Goal: Task Accomplishment & Management: Manage account settings

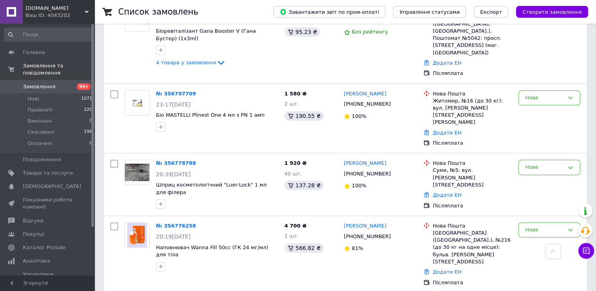
scroll to position [276, 0]
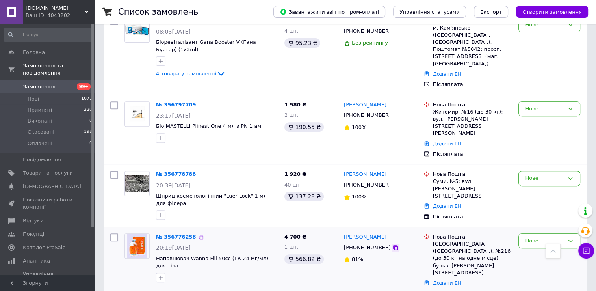
click at [393, 245] on icon at bounding box center [395, 247] width 5 height 5
click at [393, 182] on icon at bounding box center [396, 185] width 6 height 6
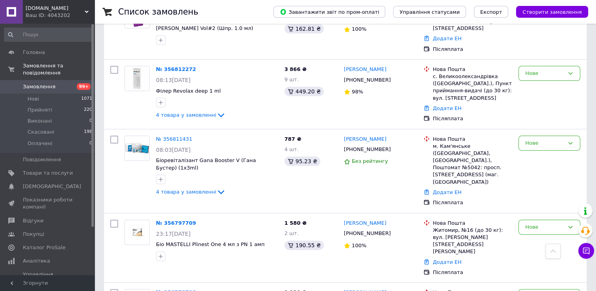
scroll to position [158, 0]
click at [393, 230] on icon at bounding box center [396, 233] width 6 height 6
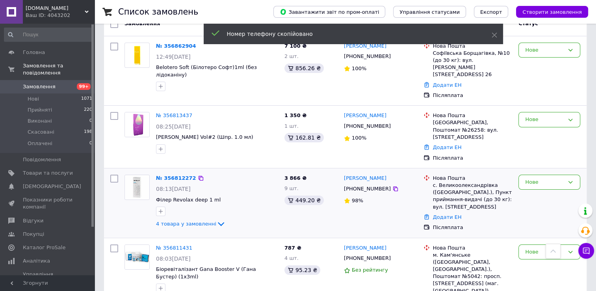
scroll to position [39, 0]
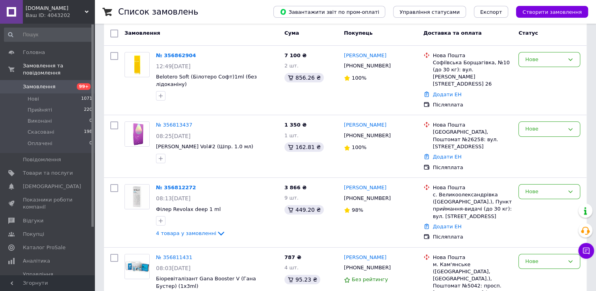
click at [393, 265] on icon at bounding box center [395, 267] width 5 height 5
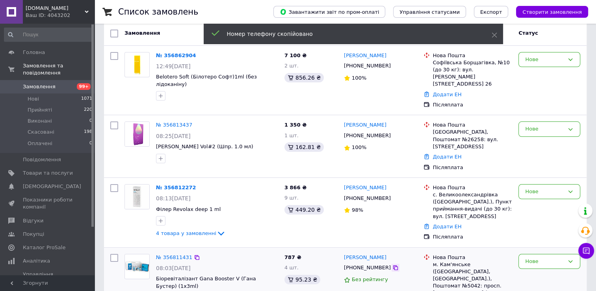
scroll to position [0, 0]
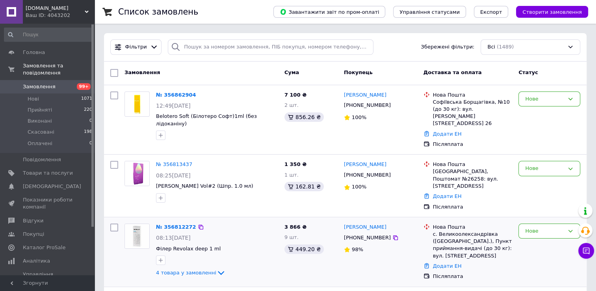
click at [104, 217] on div "№ 356812272 08:13[DATE] Філер Revolax deep 1 ml 4 товара у замовленні 3 866 ₴ 9…" at bounding box center [345, 251] width 483 height 69
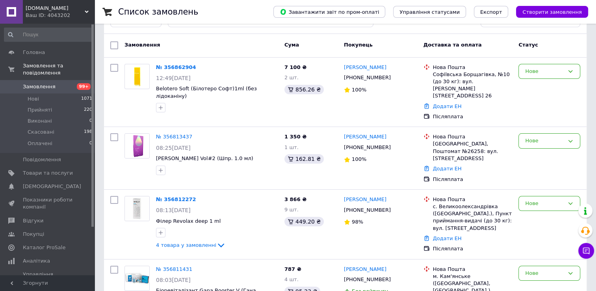
scroll to position [39, 0]
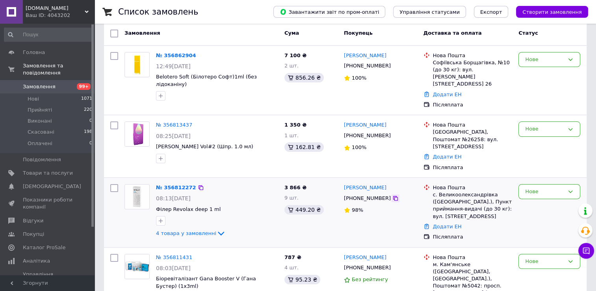
click at [393, 195] on icon at bounding box center [396, 198] width 6 height 6
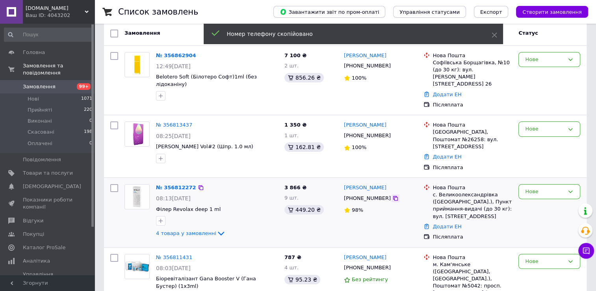
click at [393, 195] on icon at bounding box center [396, 198] width 6 height 6
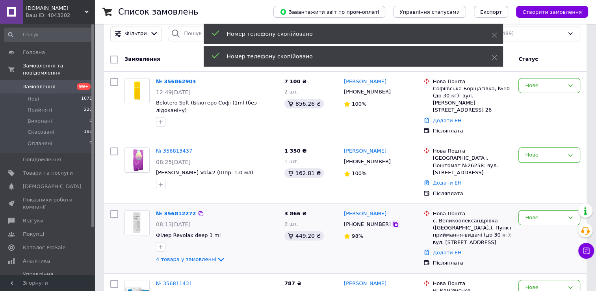
scroll to position [0, 0]
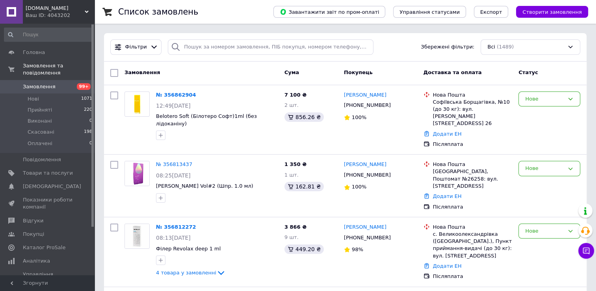
click at [393, 173] on icon at bounding box center [395, 175] width 5 height 5
click at [393, 103] on icon at bounding box center [396, 105] width 6 height 6
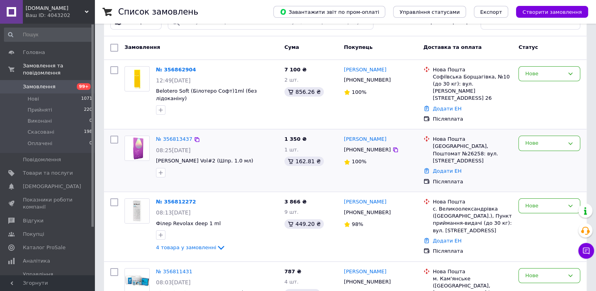
scroll to position [39, 0]
